Goal: Task Accomplishment & Management: Use online tool/utility

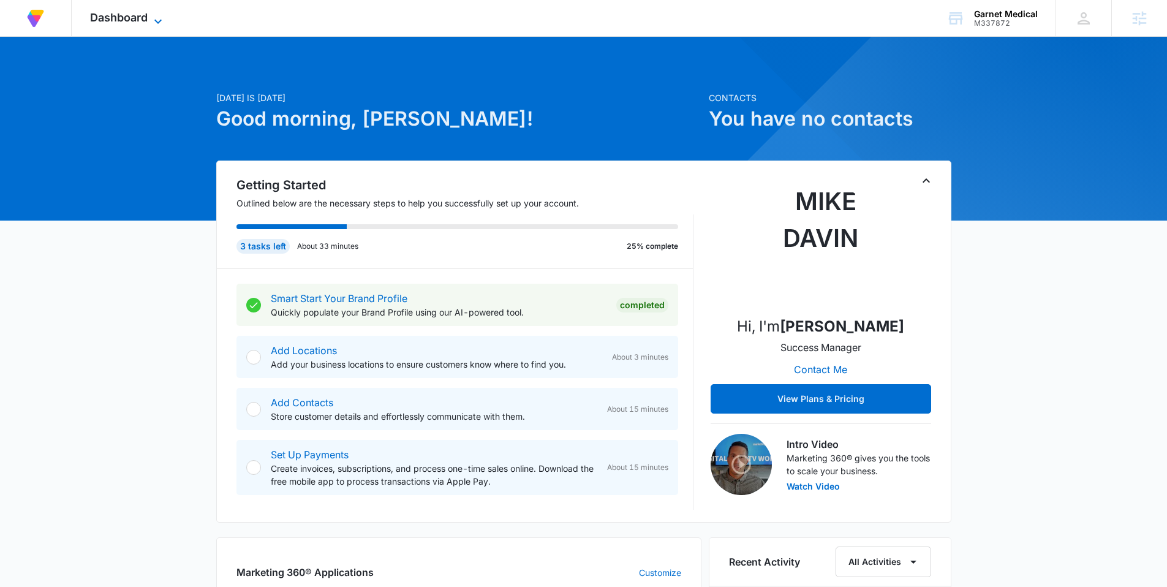
click at [156, 18] on icon at bounding box center [158, 21] width 15 height 15
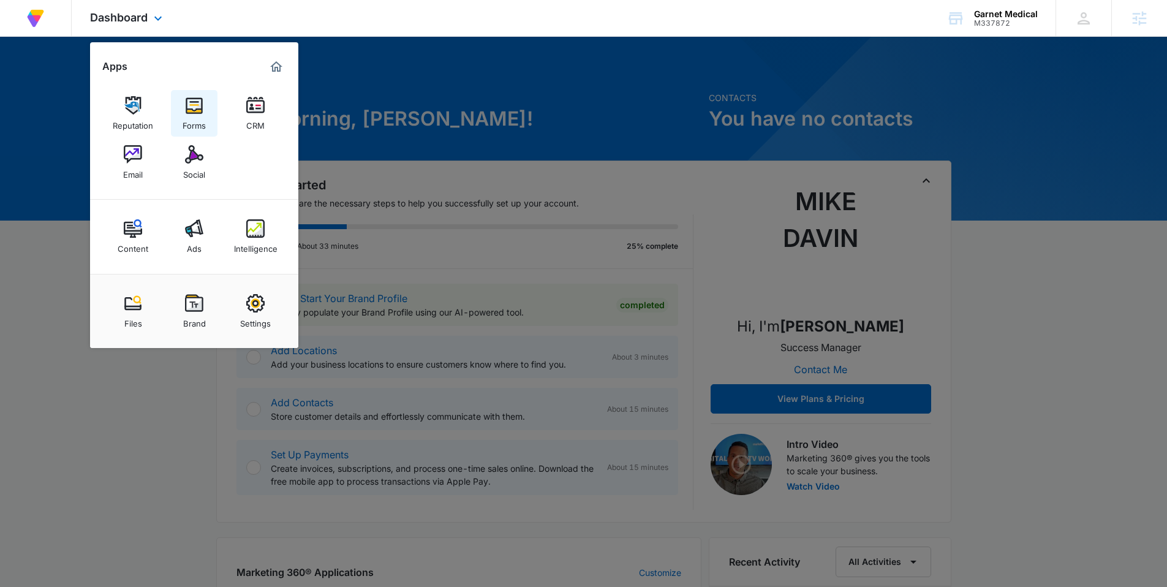
click at [186, 119] on div "Forms" at bounding box center [194, 123] width 23 height 16
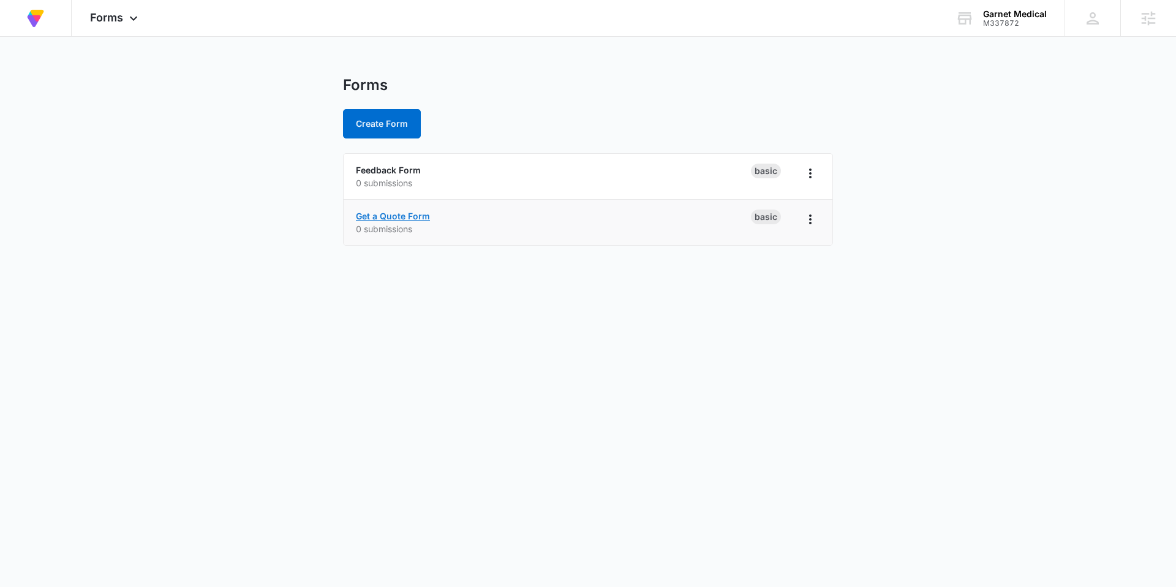
click at [395, 213] on link "Get a Quote Form" at bounding box center [393, 216] width 74 height 10
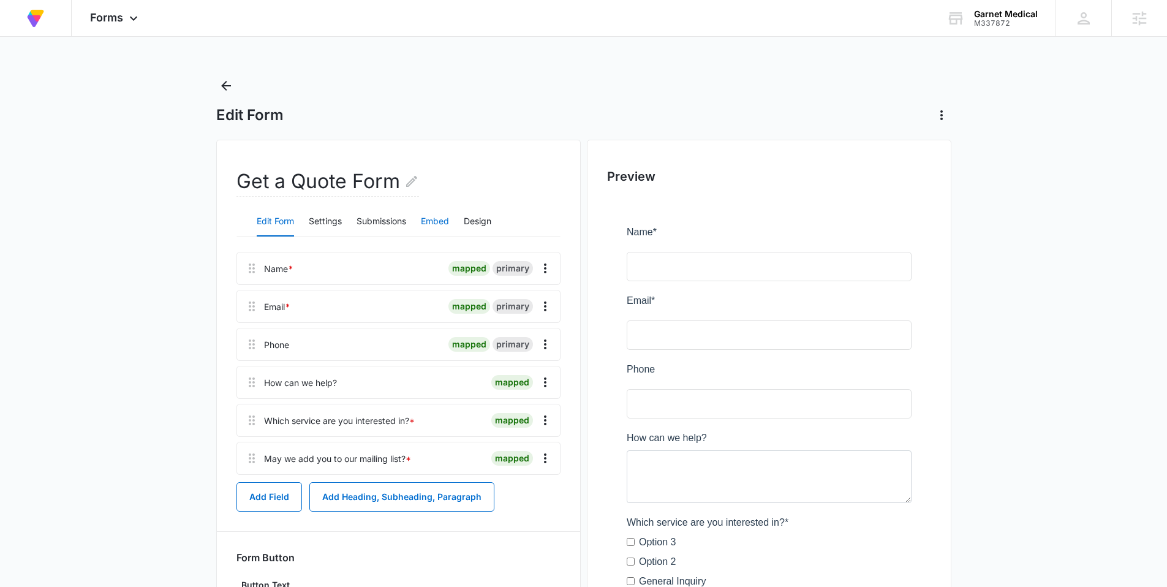
click at [428, 217] on button "Embed" at bounding box center [435, 221] width 28 height 29
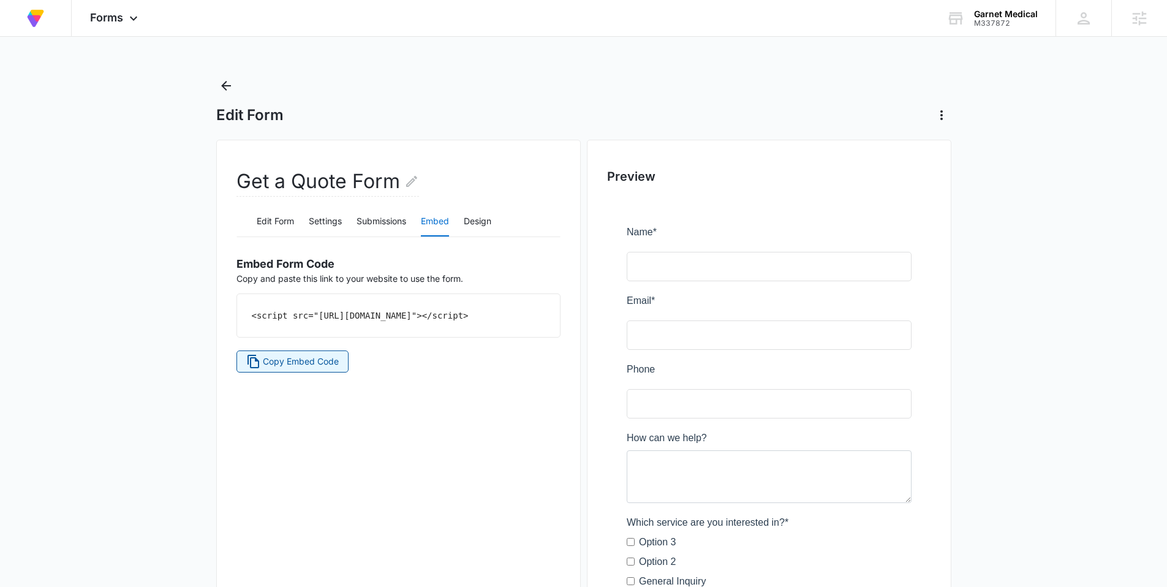
click at [287, 368] on span "Copy Embed Code" at bounding box center [301, 361] width 76 height 13
